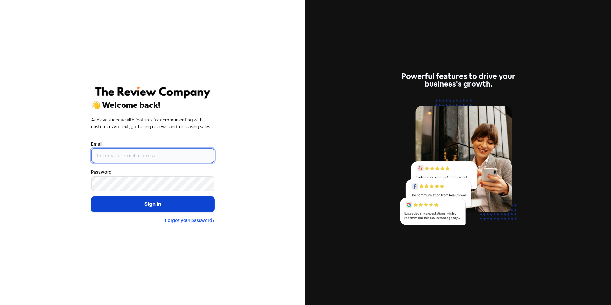
type input "[EMAIL_ADDRESS][DOMAIN_NAME]"
click at [149, 201] on button "Sign in" at bounding box center [152, 204] width 123 height 16
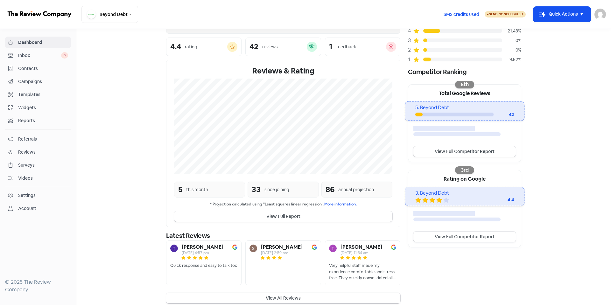
scroll to position [71, 0]
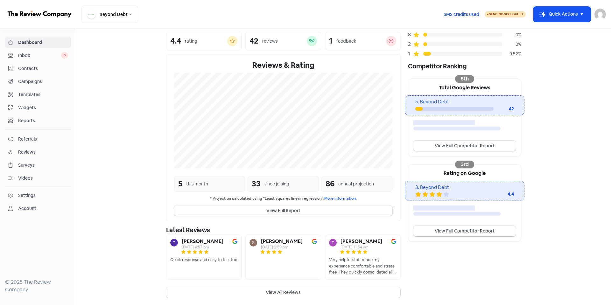
click at [277, 292] on button "View All Reviews" at bounding box center [283, 292] width 234 height 10
